Goal: Information Seeking & Learning: Learn about a topic

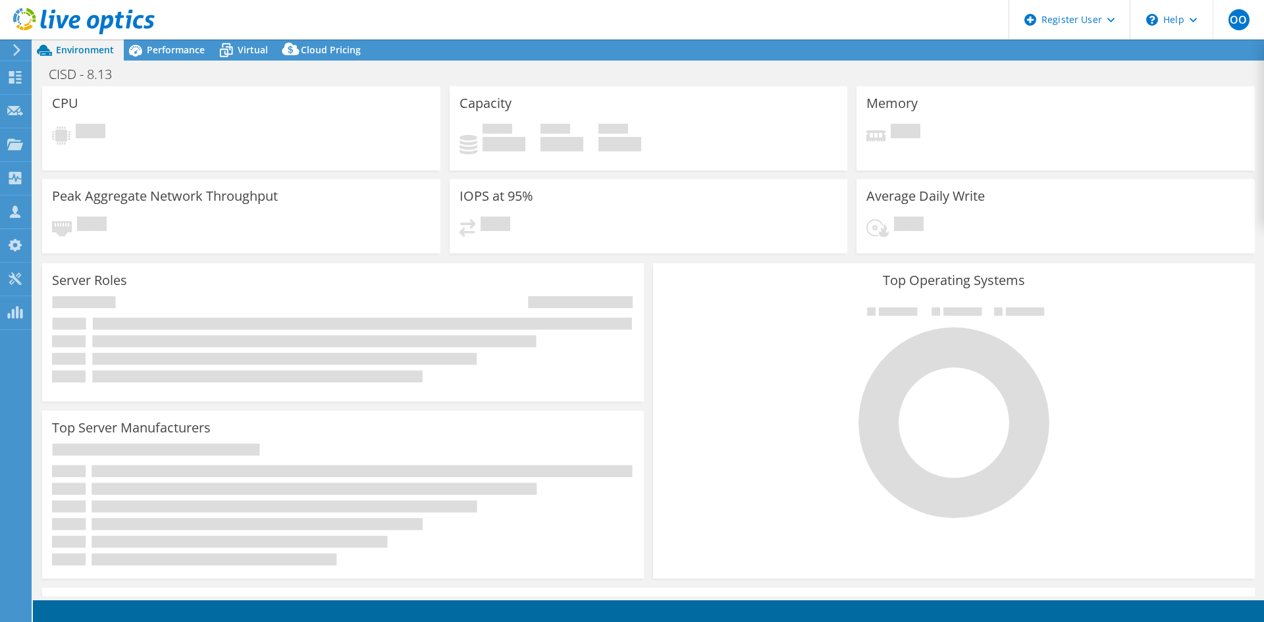
select select "USD"
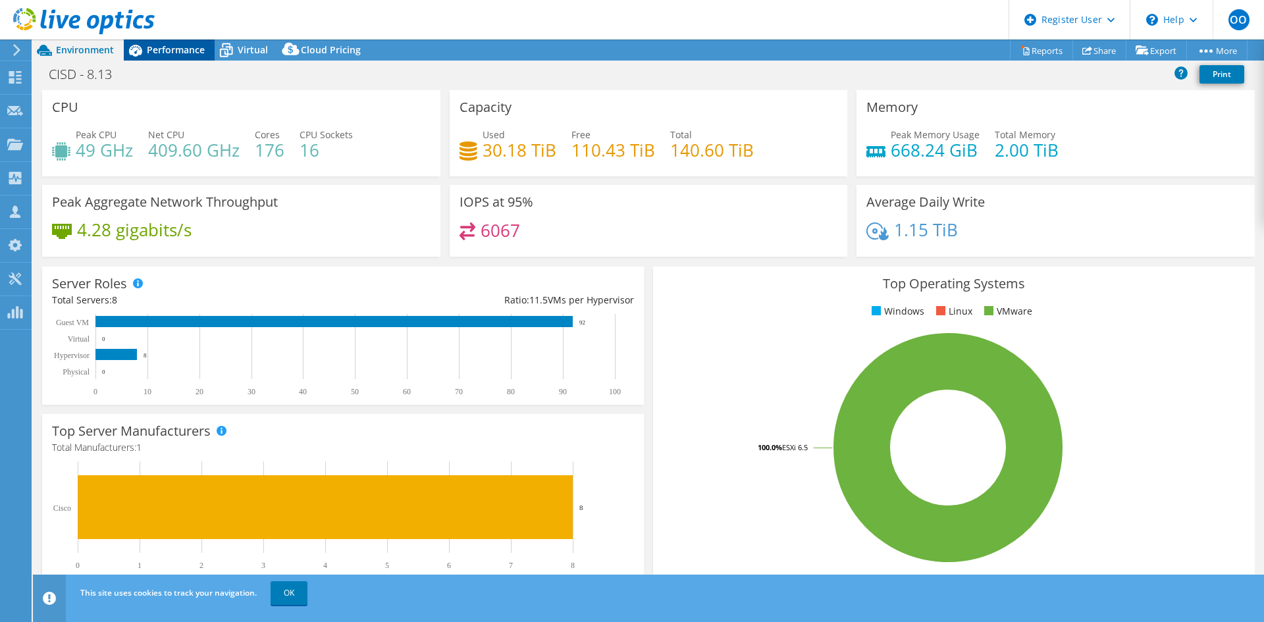
click at [169, 46] on span "Performance" at bounding box center [176, 49] width 58 height 13
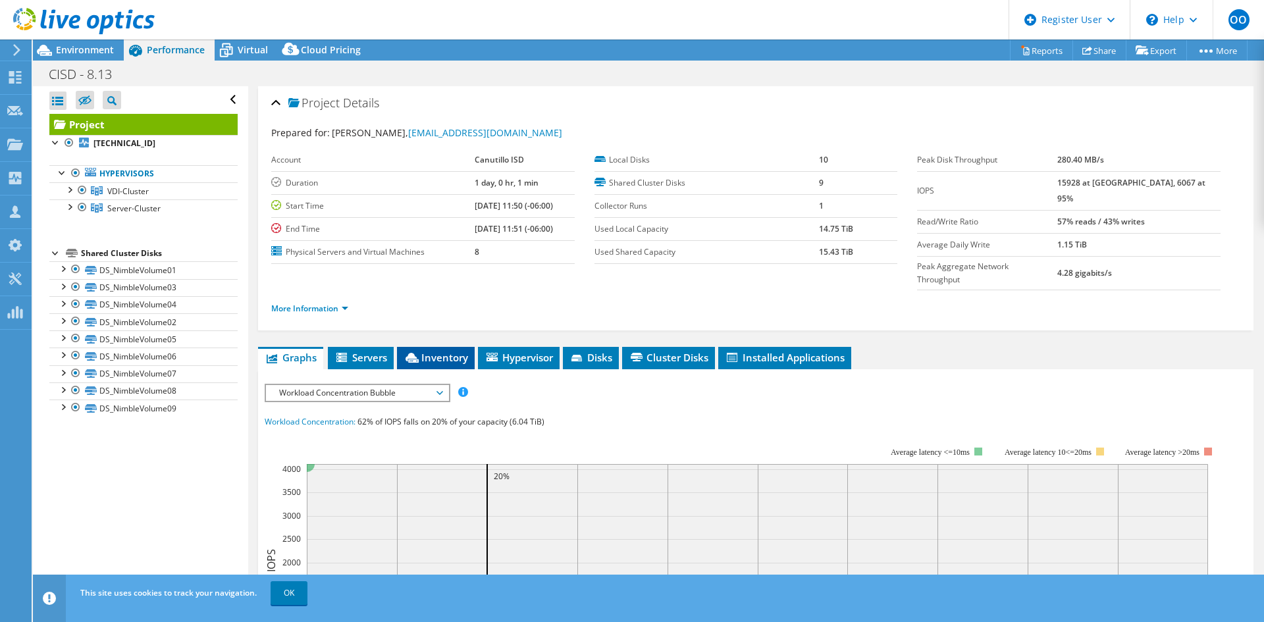
click at [444, 351] on span "Inventory" at bounding box center [436, 357] width 65 height 13
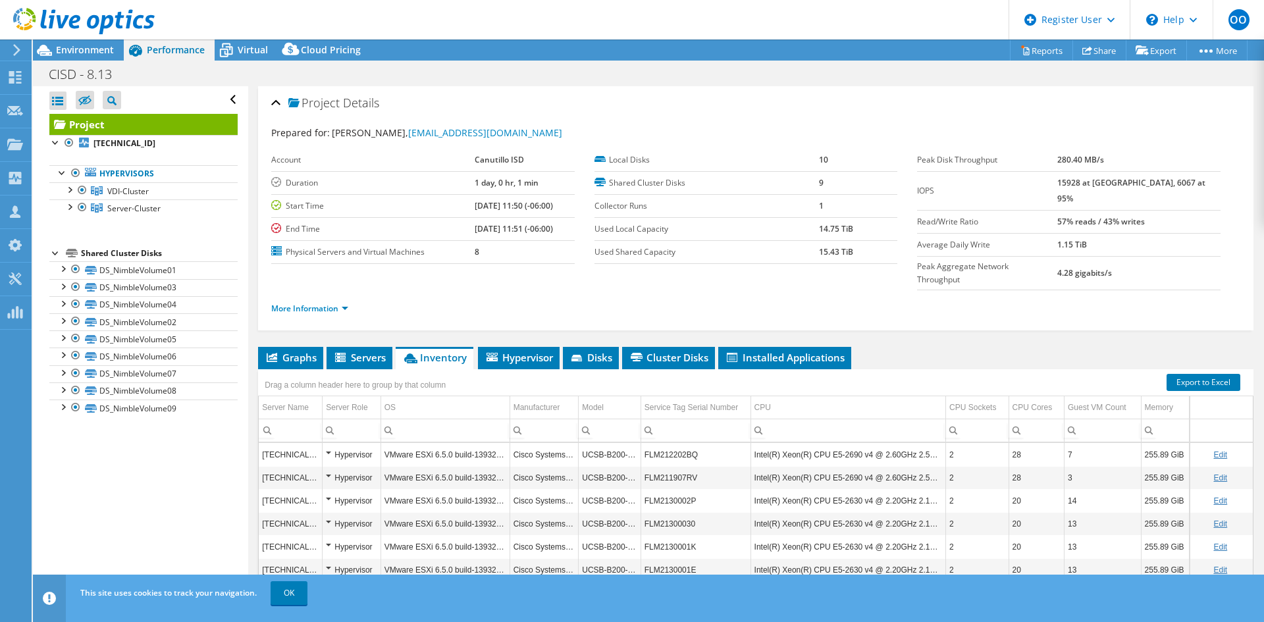
scroll to position [76, 0]
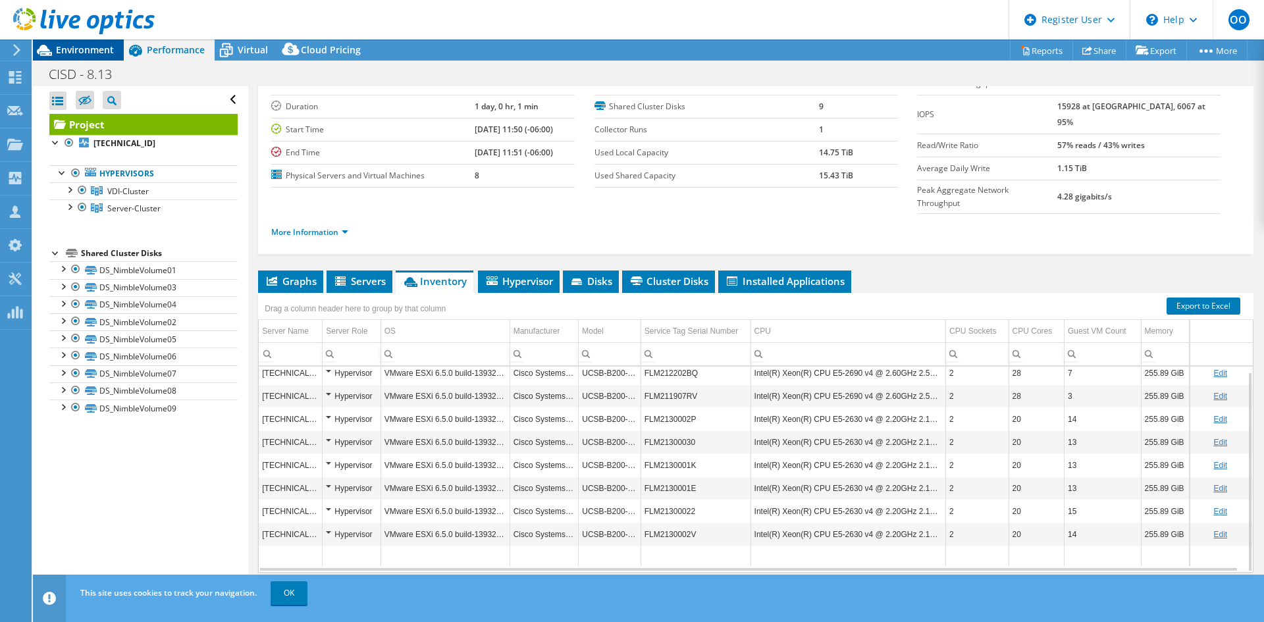
click at [88, 55] on span "Environment" at bounding box center [85, 49] width 58 height 13
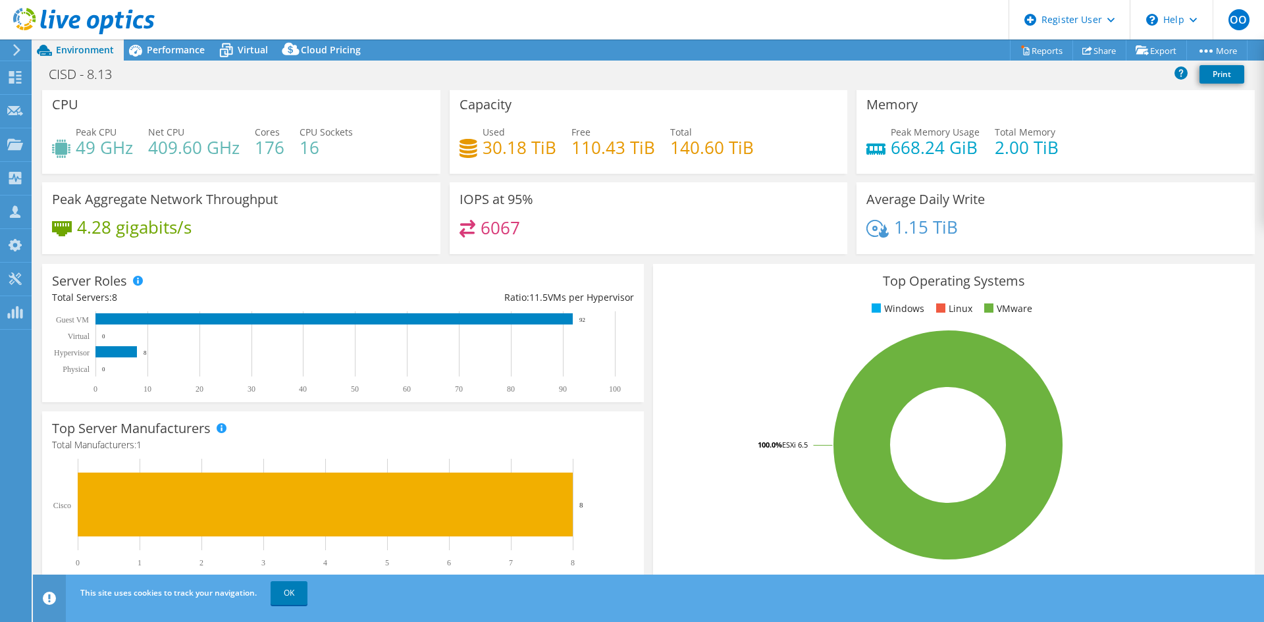
scroll to position [0, 0]
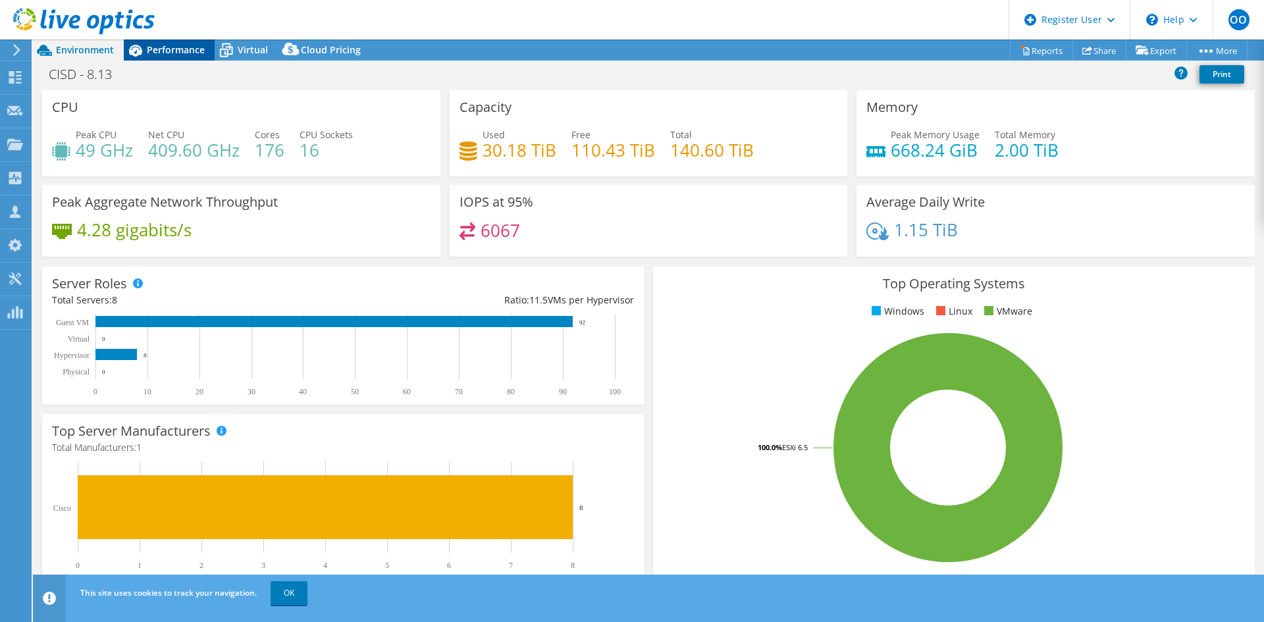
click at [169, 43] on div "Performance" at bounding box center [169, 50] width 91 height 21
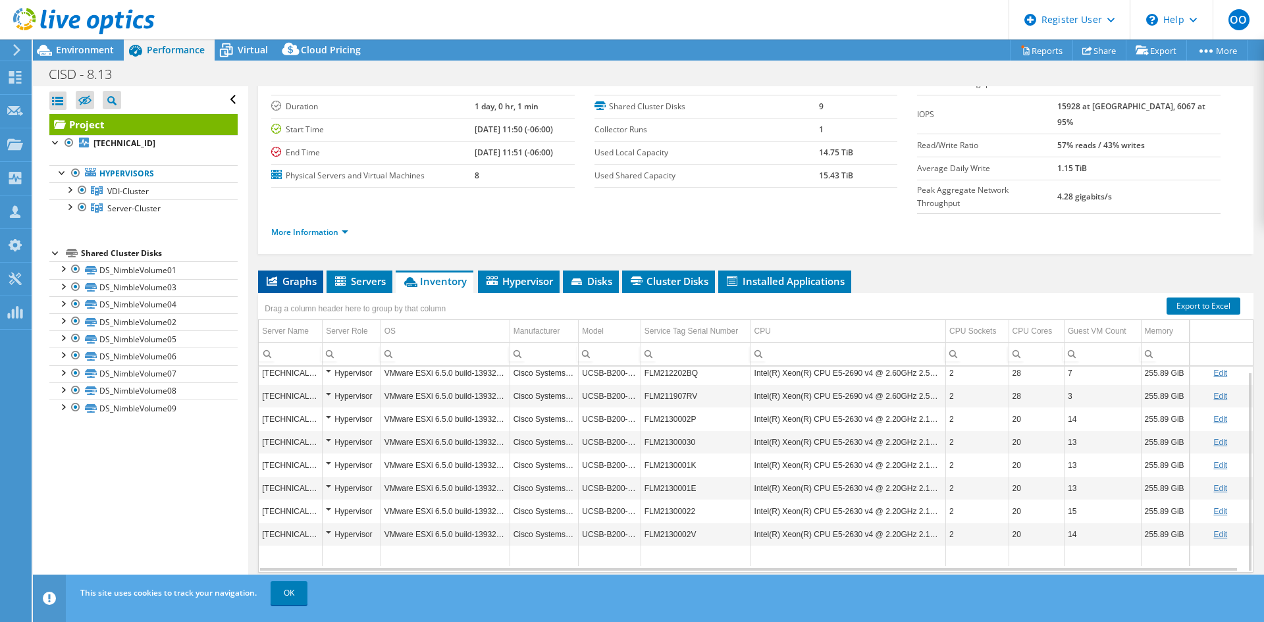
click at [282, 275] on span "Graphs" at bounding box center [291, 281] width 52 height 13
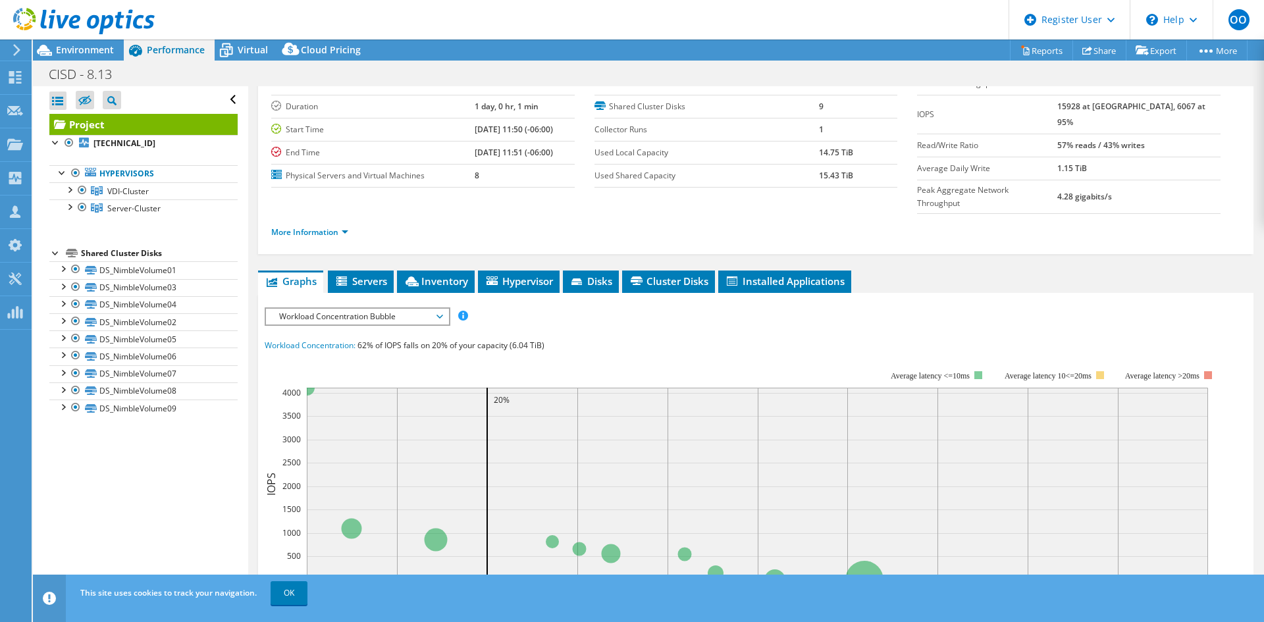
click at [288, 309] on span "Workload Concentration Bubble" at bounding box center [357, 317] width 169 height 16
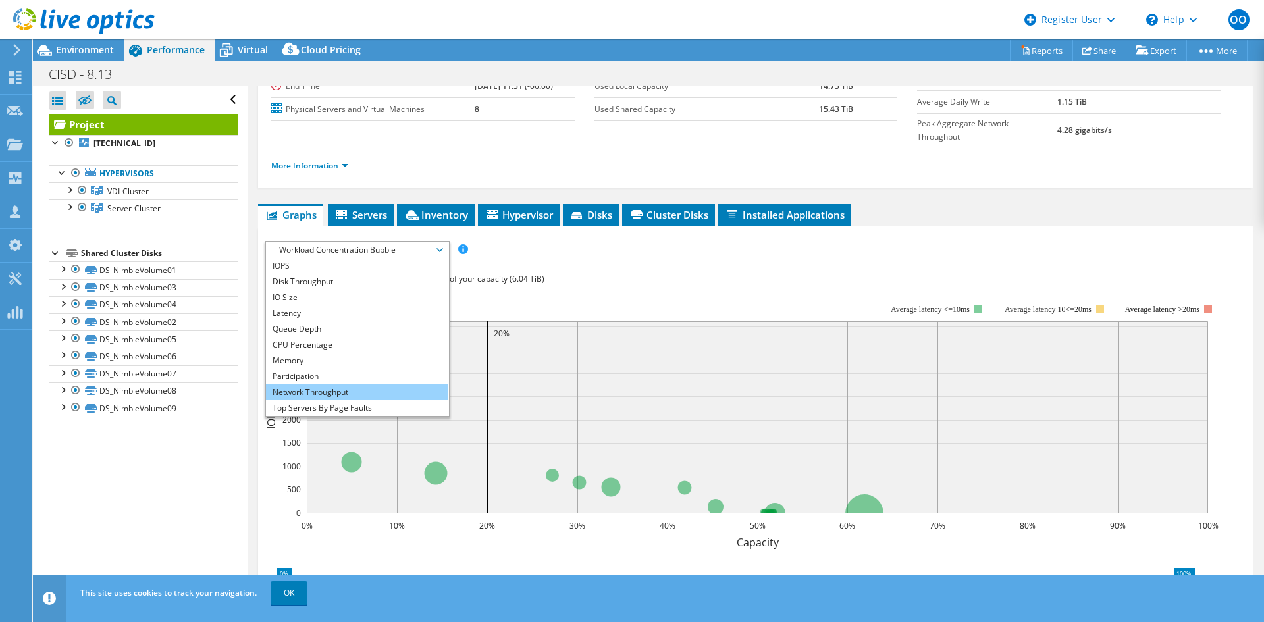
scroll to position [47, 0]
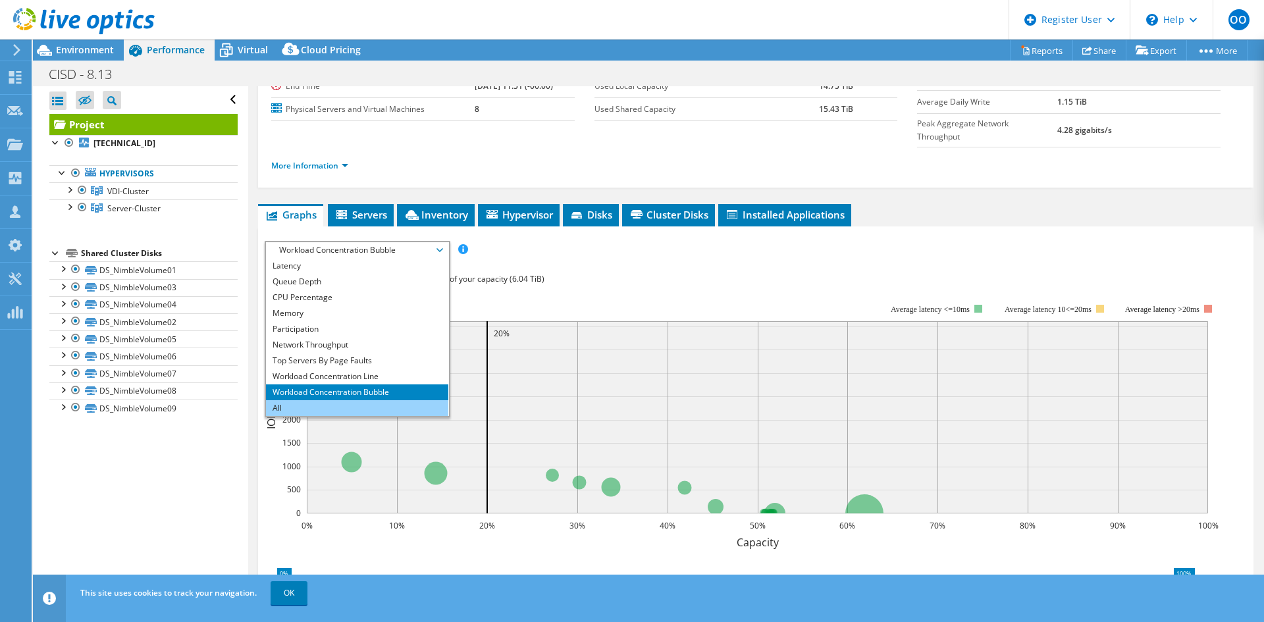
click at [291, 400] on li "All" at bounding box center [357, 408] width 182 height 16
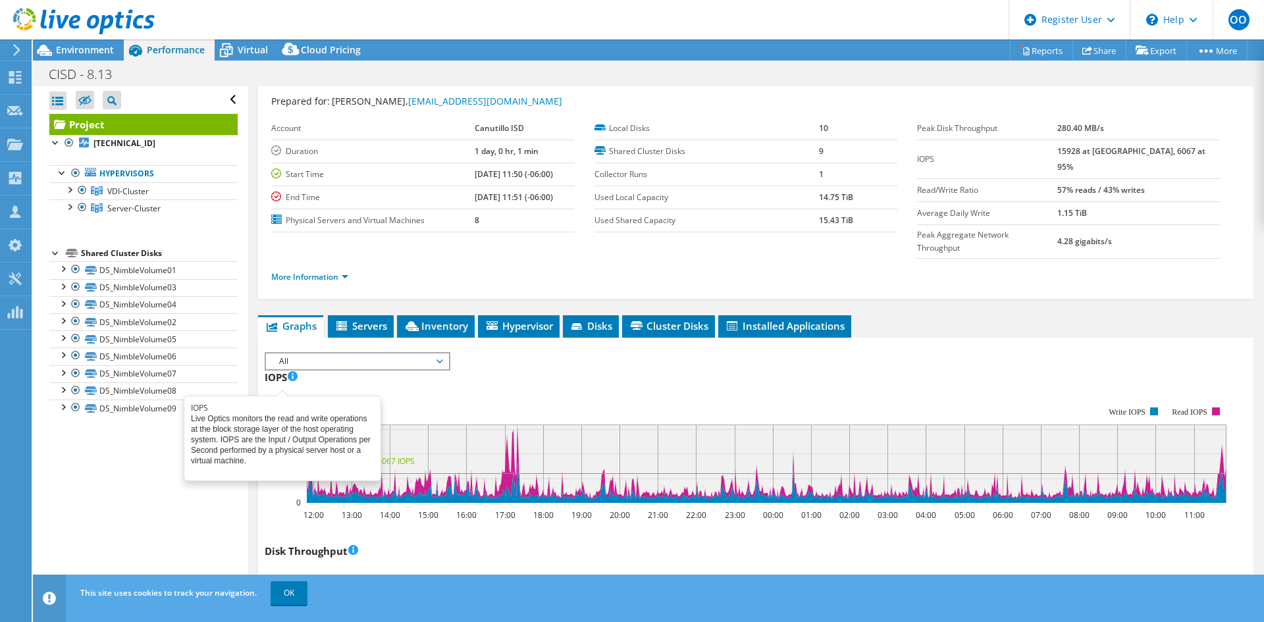
scroll to position [0, 0]
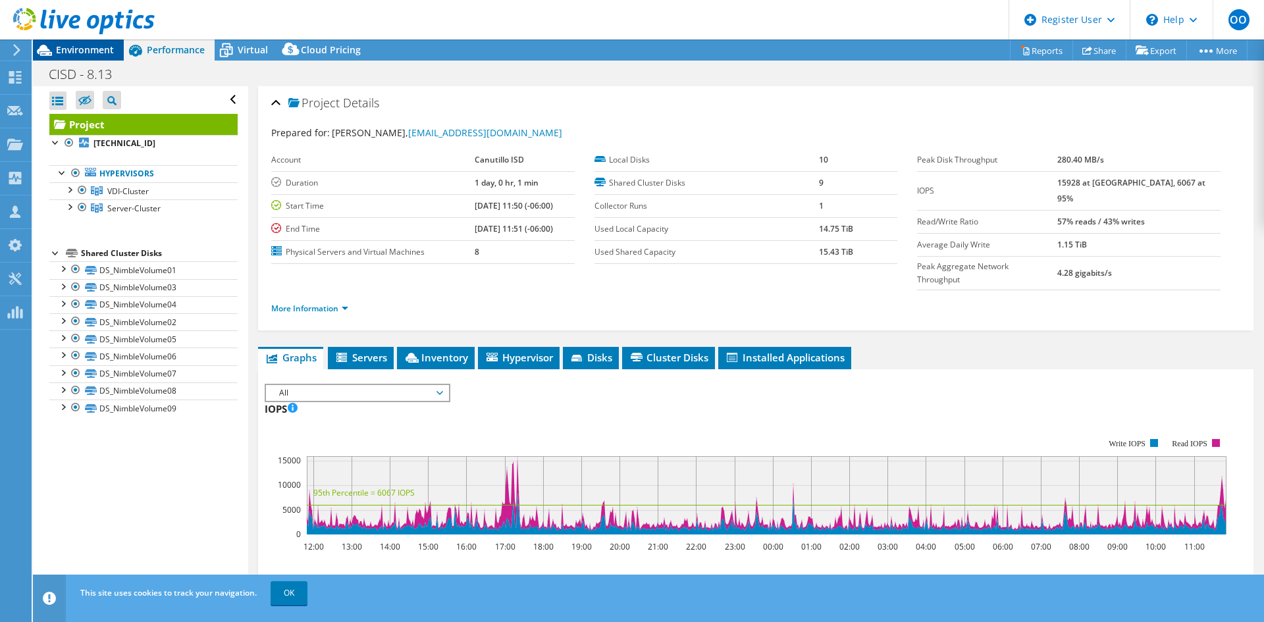
click at [86, 45] on span "Environment" at bounding box center [85, 49] width 58 height 13
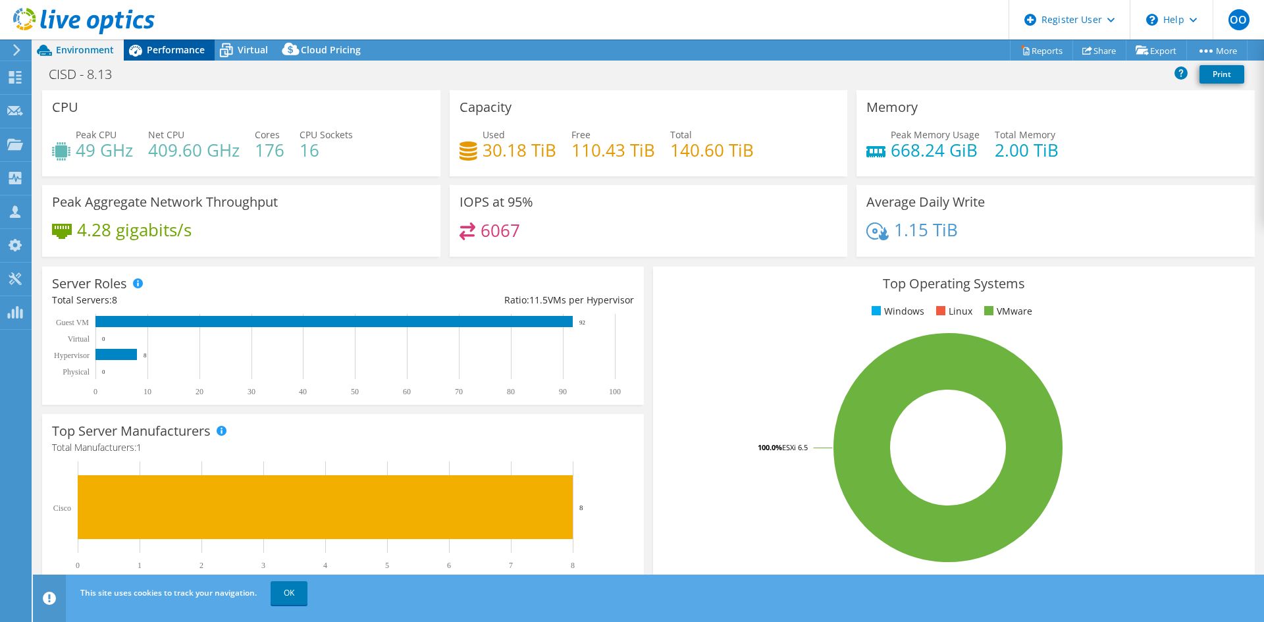
click at [183, 54] on span "Performance" at bounding box center [176, 49] width 58 height 13
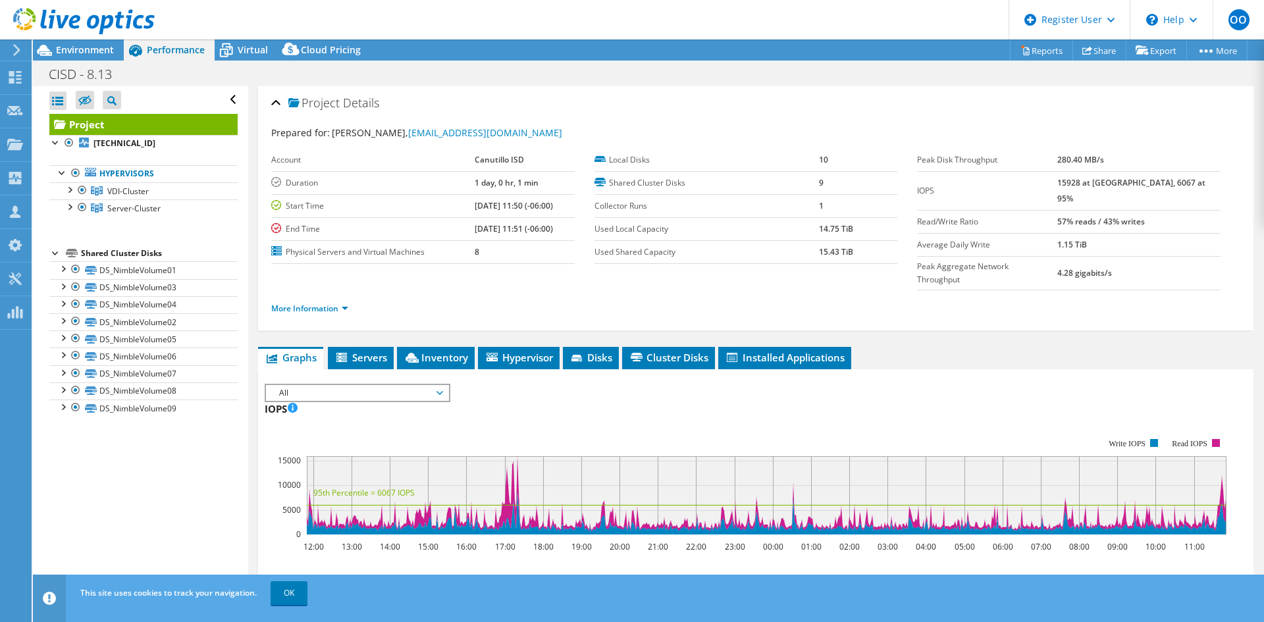
click at [183, 54] on span "Performance" at bounding box center [176, 49] width 58 height 13
click at [185, 55] on span "Performance" at bounding box center [176, 49] width 58 height 13
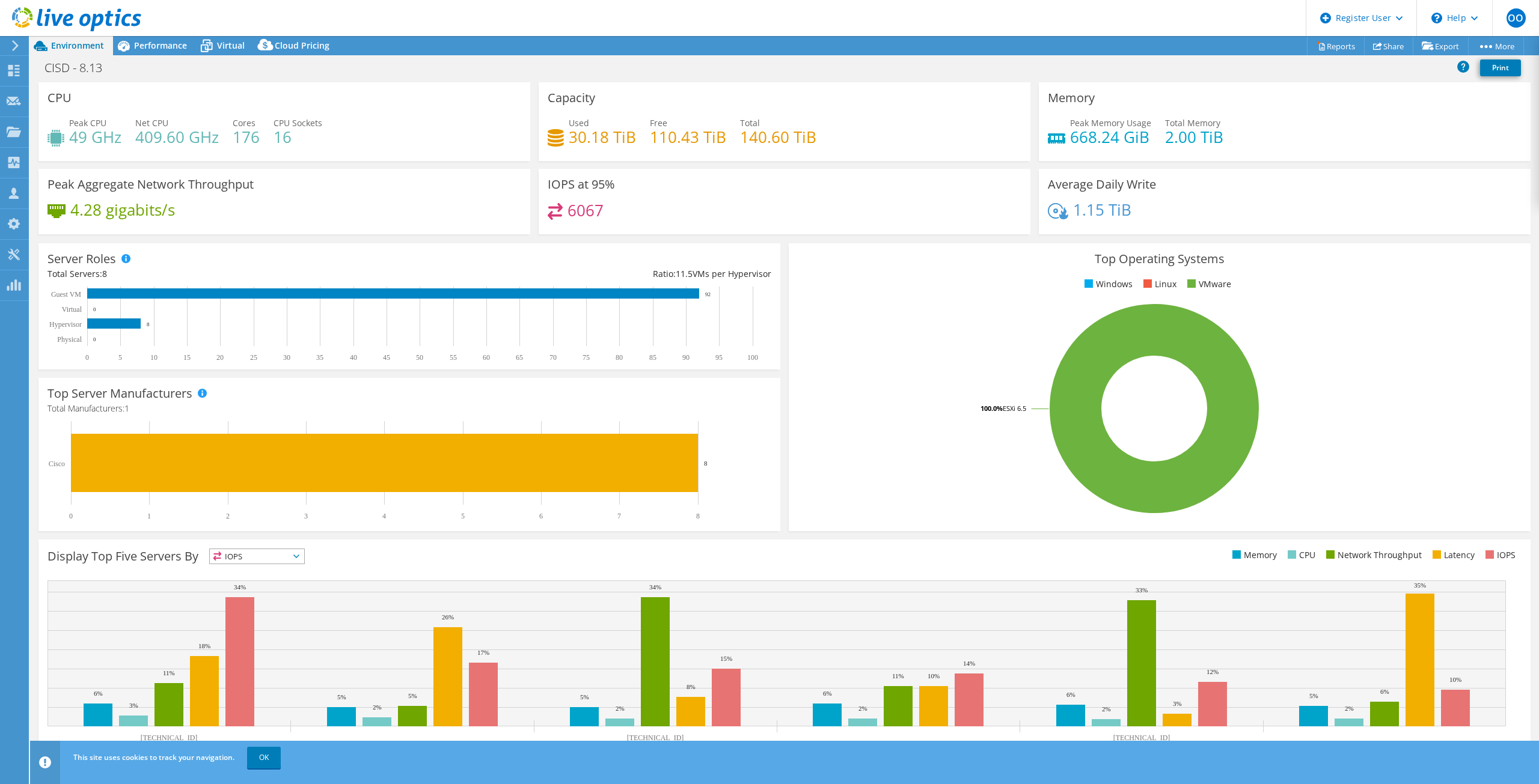
select select "USD"
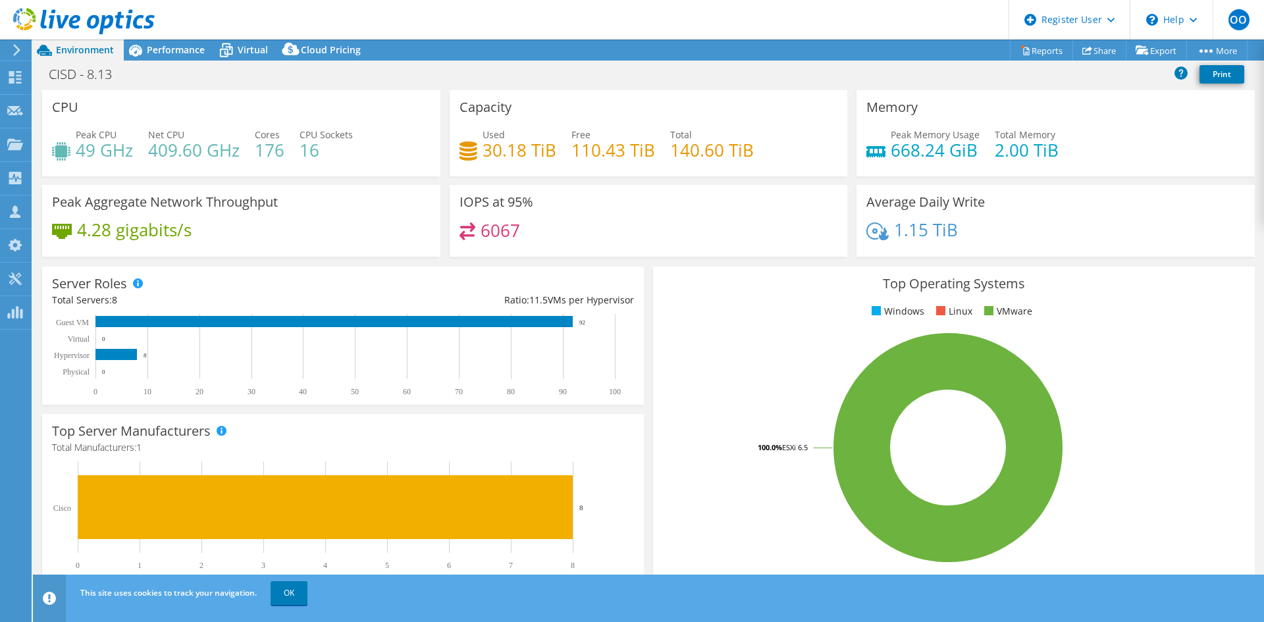
select select "USD"
